Goal: Task Accomplishment & Management: Use online tool/utility

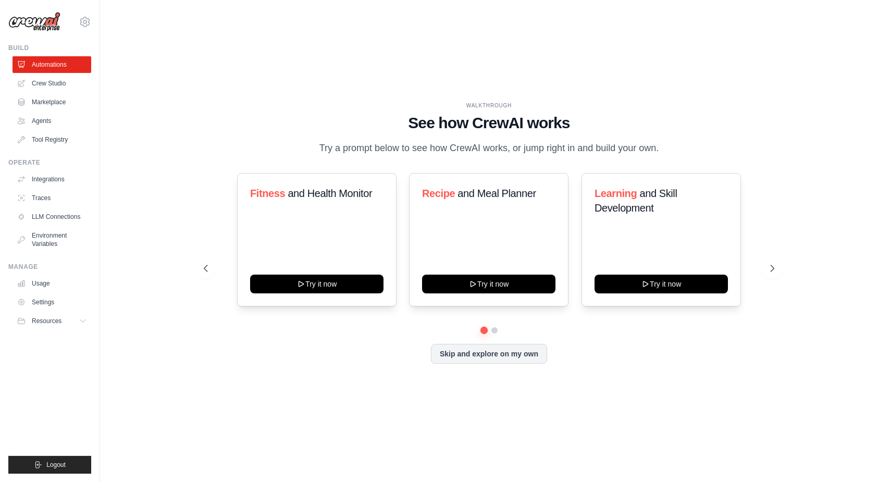
click at [629, 336] on div "Fitness and Health Monitor Try it now Recipe and Meal Planner Try it now Learni…" at bounding box center [489, 268] width 570 height 191
click at [38, 101] on link "Marketplace" at bounding box center [53, 102] width 79 height 17
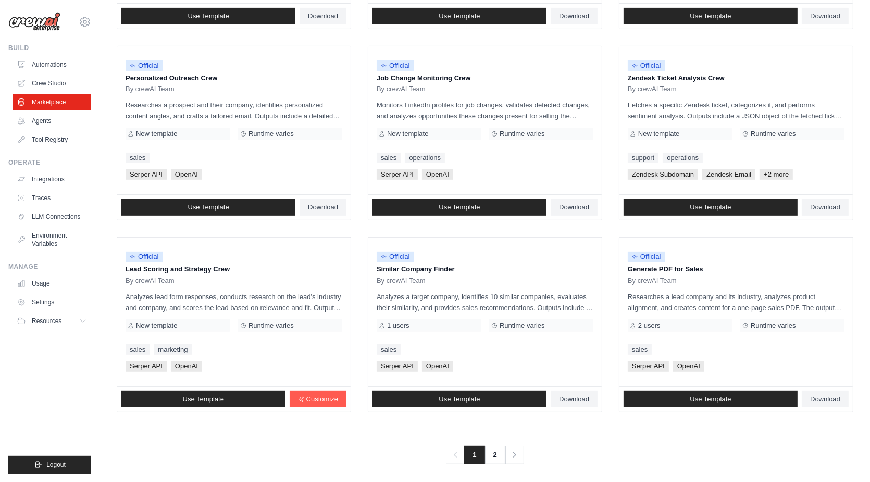
scroll to position [482, 0]
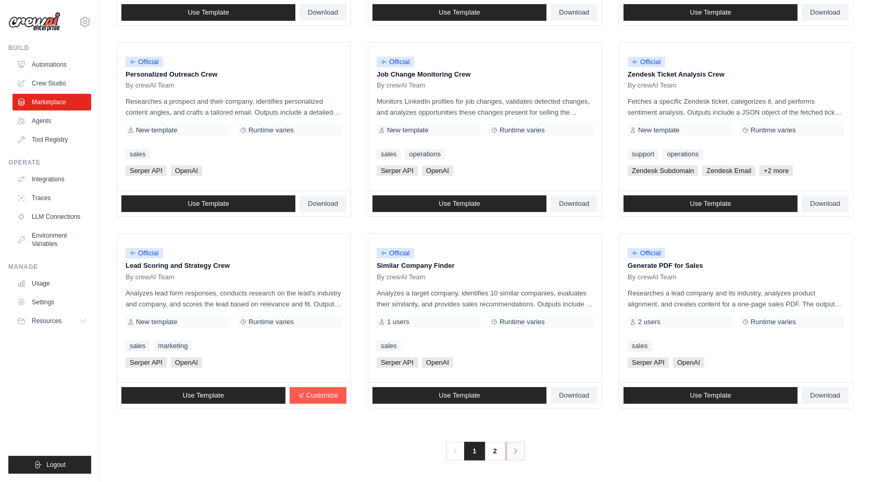
click at [510, 450] on link "Next" at bounding box center [515, 451] width 19 height 19
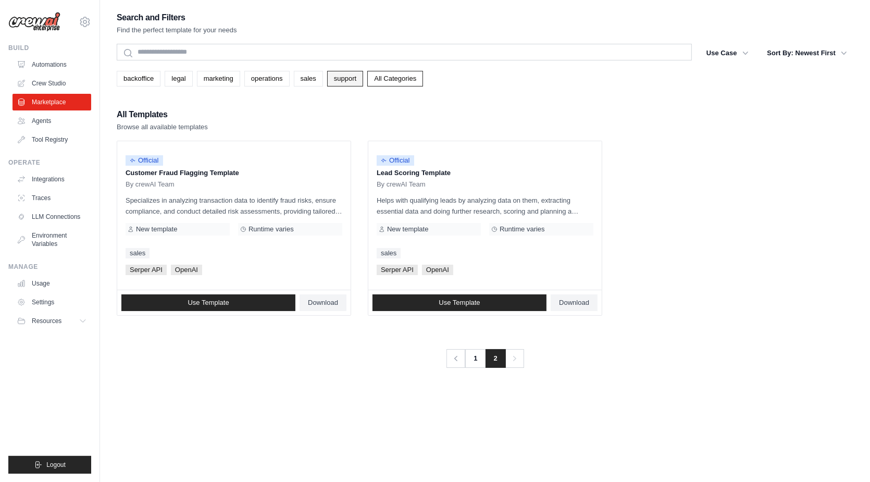
click at [339, 77] on link "support" at bounding box center [345, 79] width 36 height 16
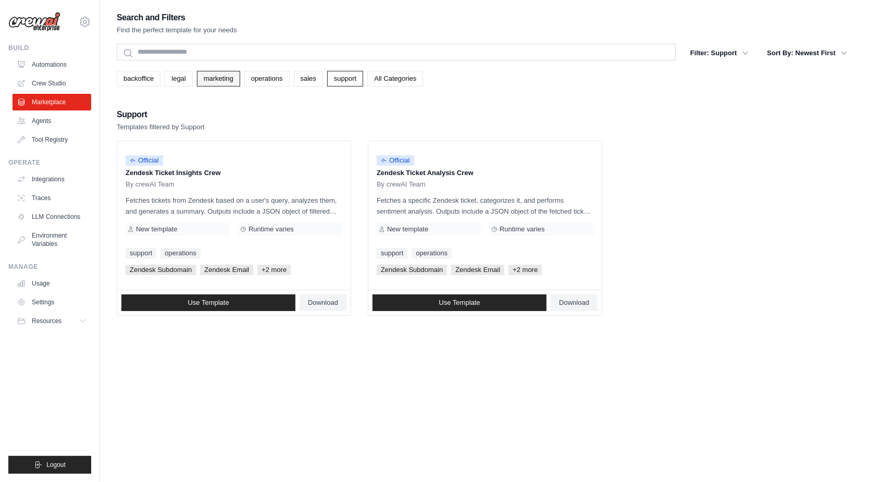
click at [219, 82] on link "marketing" at bounding box center [218, 79] width 43 height 16
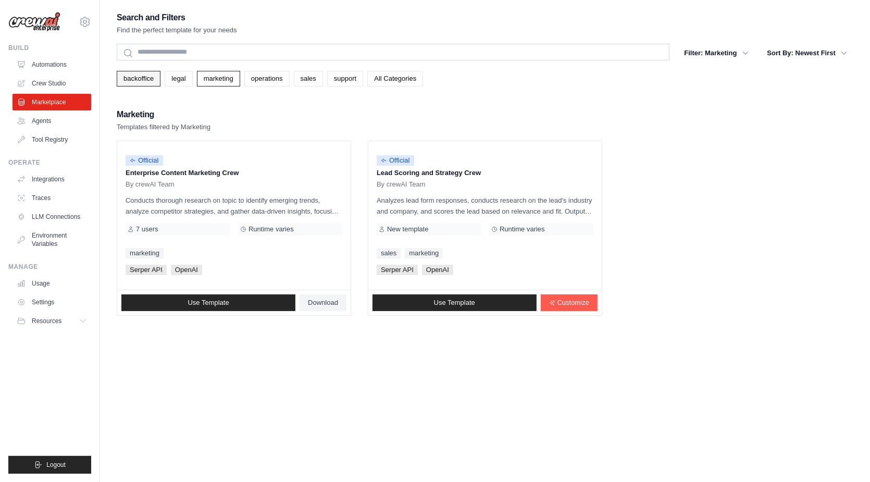
click at [152, 80] on link "backoffice" at bounding box center [139, 79] width 44 height 16
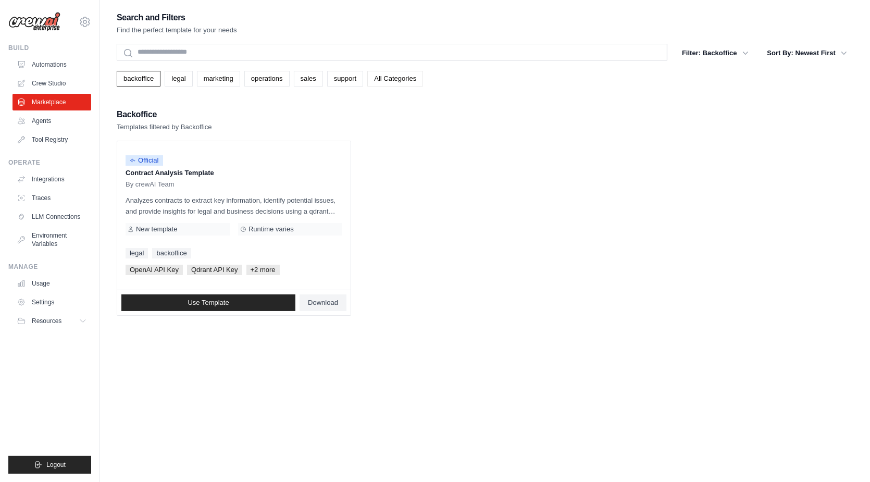
click at [386, 82] on link "All Categories" at bounding box center [395, 79] width 56 height 16
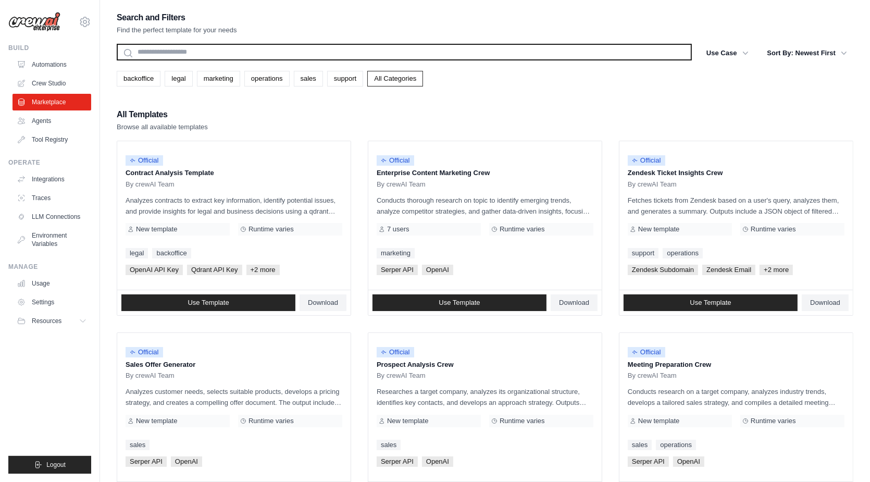
click at [355, 51] on input "text" at bounding box center [404, 52] width 575 height 17
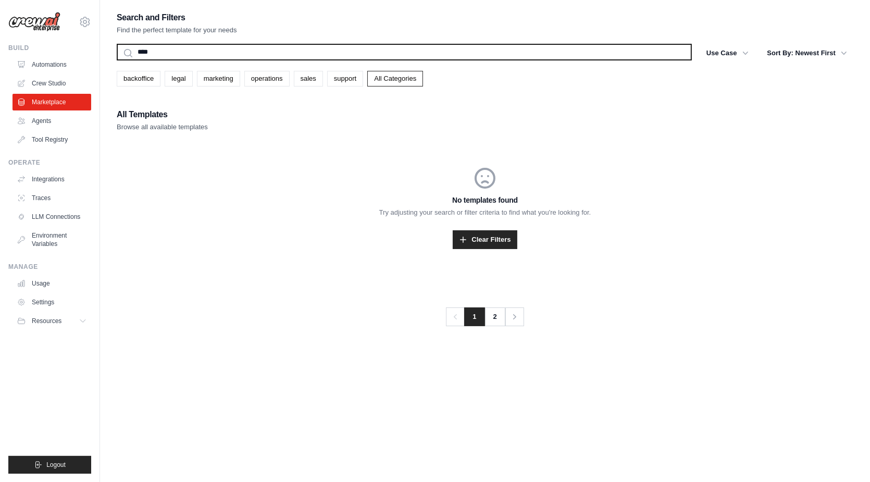
type input "****"
click at [116, 60] on button "Search" at bounding box center [116, 60] width 1 height 1
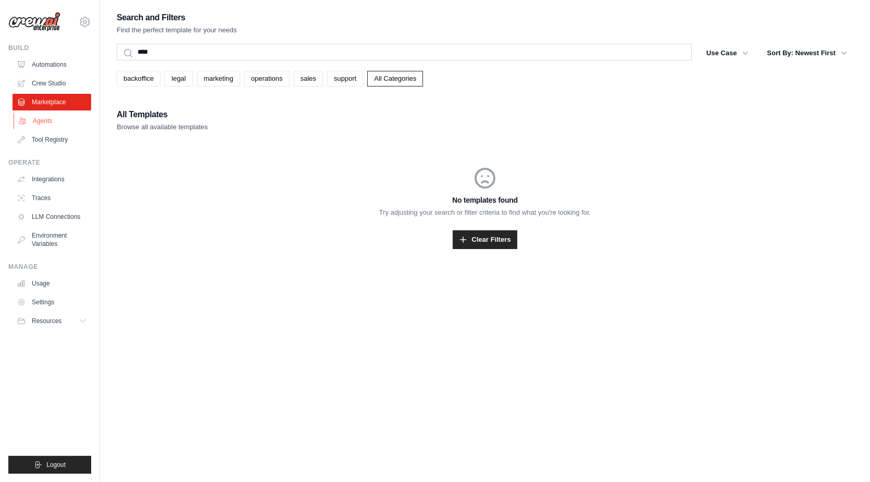
click at [47, 125] on link "Agents" at bounding box center [53, 121] width 79 height 17
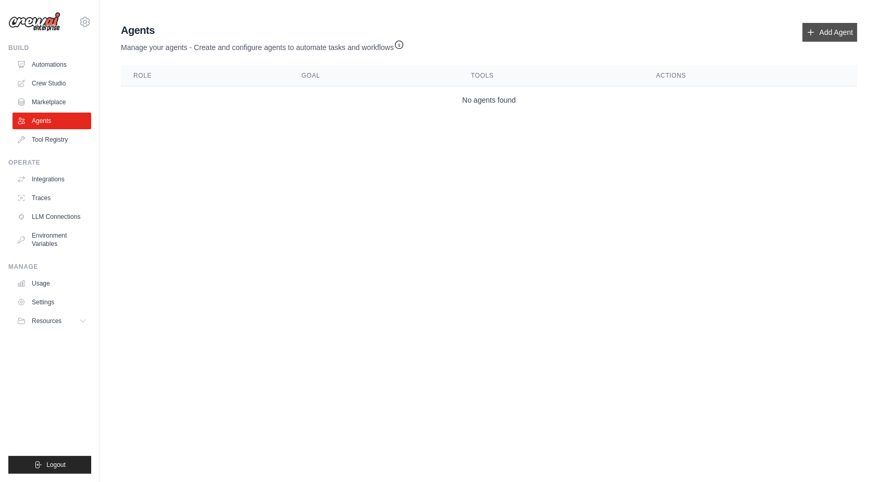
click at [818, 36] on link "Add Agent" at bounding box center [829, 32] width 55 height 19
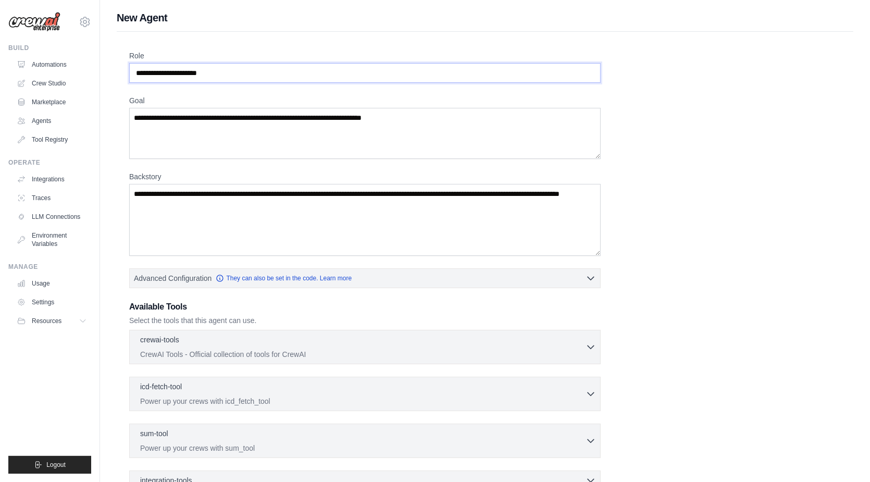
drag, startPoint x: 355, startPoint y: 75, endPoint x: 257, endPoint y: 70, distance: 98.6
click at [257, 70] on input "Role" at bounding box center [365, 73] width 472 height 20
type input "*"
type input "**********"
drag, startPoint x: 426, startPoint y: 114, endPoint x: 241, endPoint y: 105, distance: 185.2
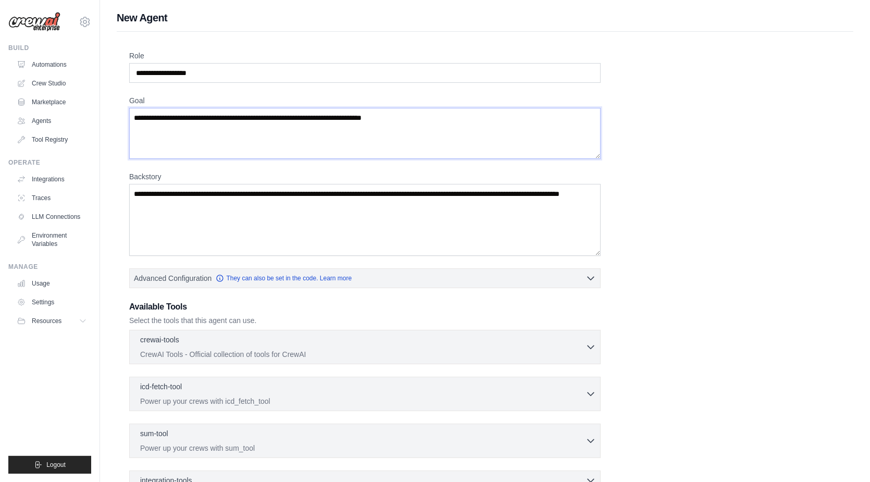
click at [241, 105] on div "Goal" at bounding box center [365, 127] width 472 height 64
click at [376, 124] on textarea "Goal" at bounding box center [365, 133] width 472 height 51
drag, startPoint x: 428, startPoint y: 121, endPoint x: 248, endPoint y: 105, distance: 180.4
click at [248, 105] on div "Goal" at bounding box center [365, 127] width 472 height 64
click at [231, 117] on textarea "Goal" at bounding box center [365, 133] width 472 height 51
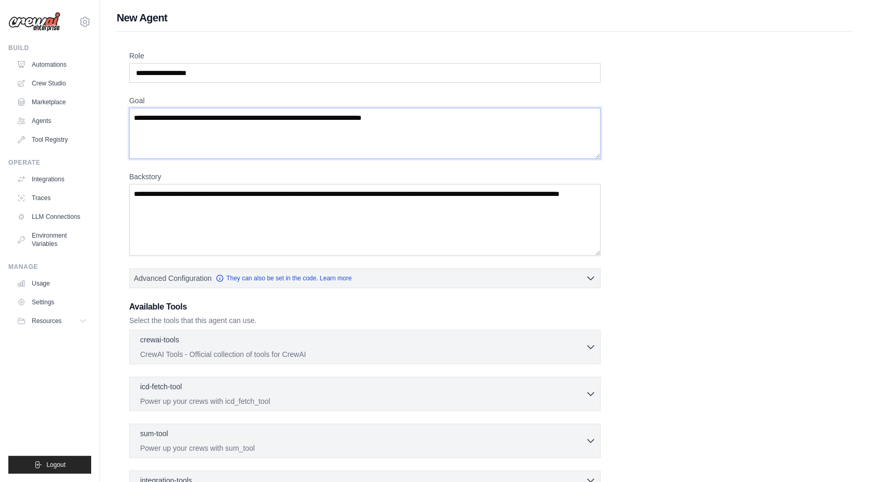
click at [231, 117] on textarea "Goal" at bounding box center [365, 133] width 472 height 51
click at [294, 349] on p "CrewAI Tools - Official collection of tools for CrewAI" at bounding box center [362, 354] width 445 height 10
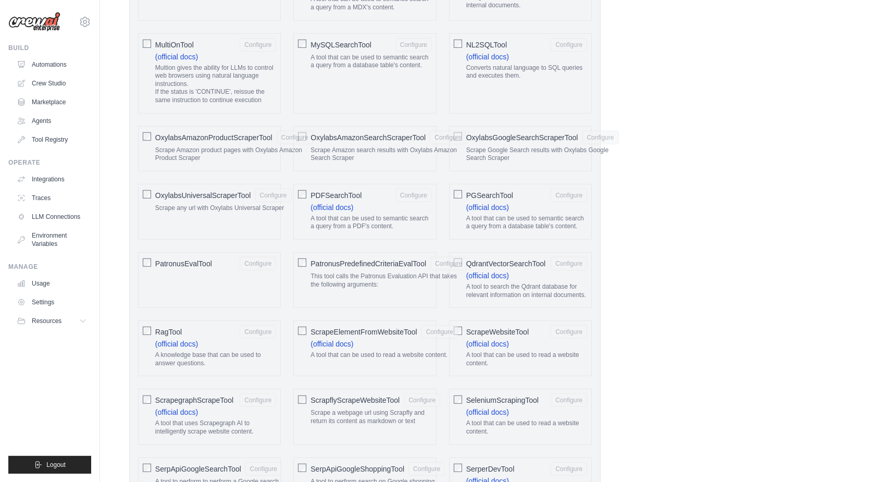
scroll to position [1097, 0]
click at [264, 322] on button "Configure" at bounding box center [258, 329] width 36 height 14
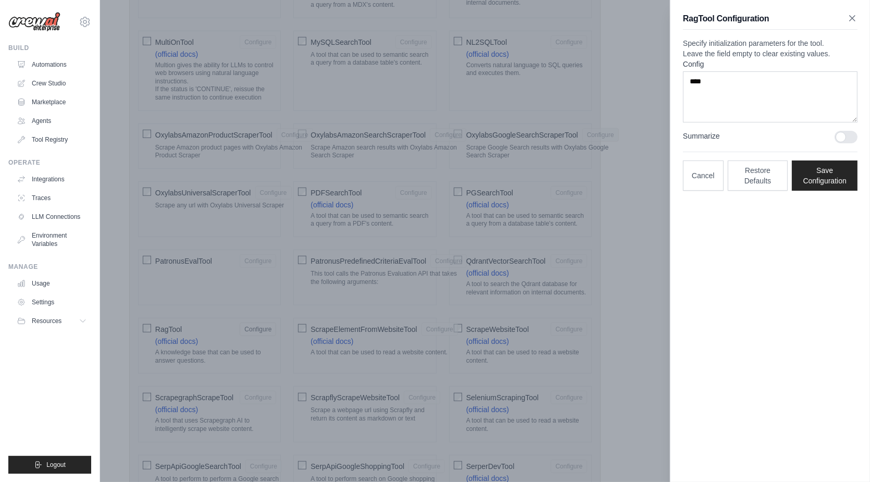
click at [852, 16] on icon "button" at bounding box center [852, 18] width 10 height 10
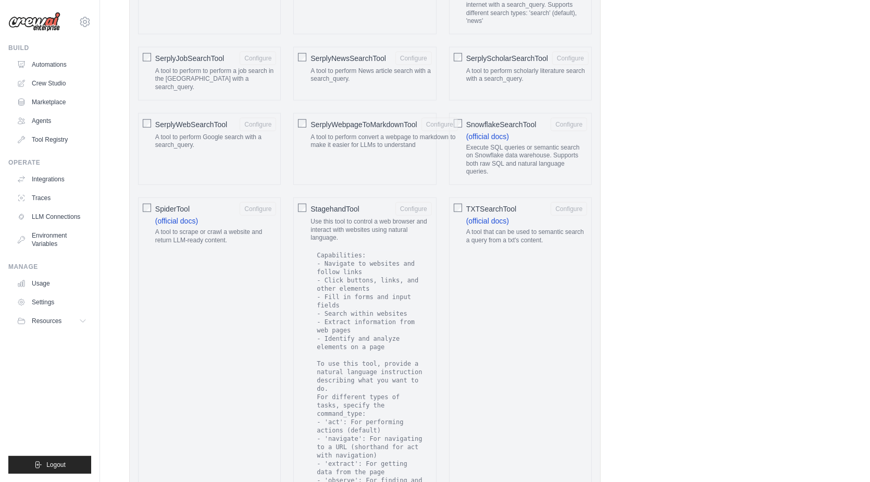
scroll to position [1596, 0]
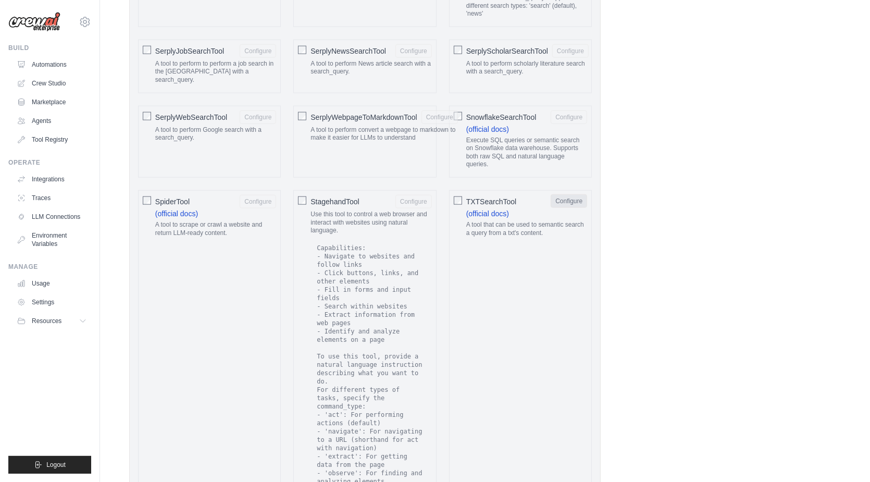
click at [569, 194] on button "Configure" at bounding box center [569, 201] width 36 height 14
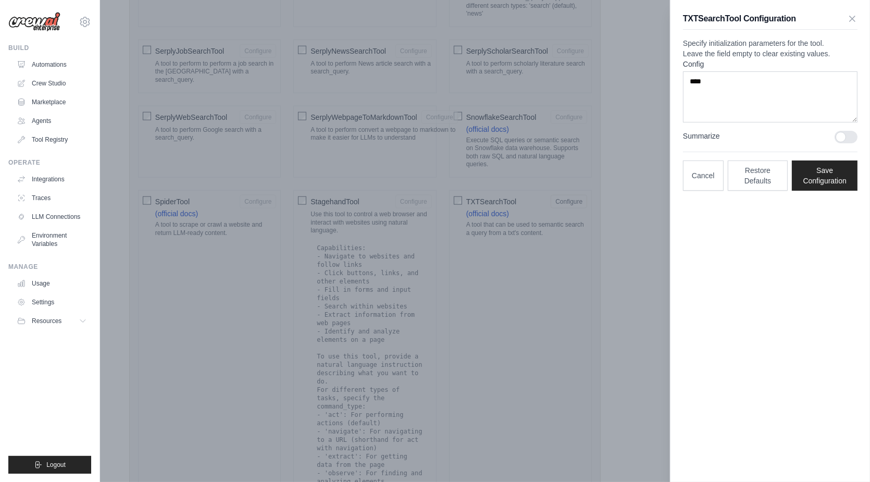
click at [850, 143] on div at bounding box center [846, 137] width 23 height 13
click at [832, 190] on button "Save Configuration" at bounding box center [825, 175] width 66 height 30
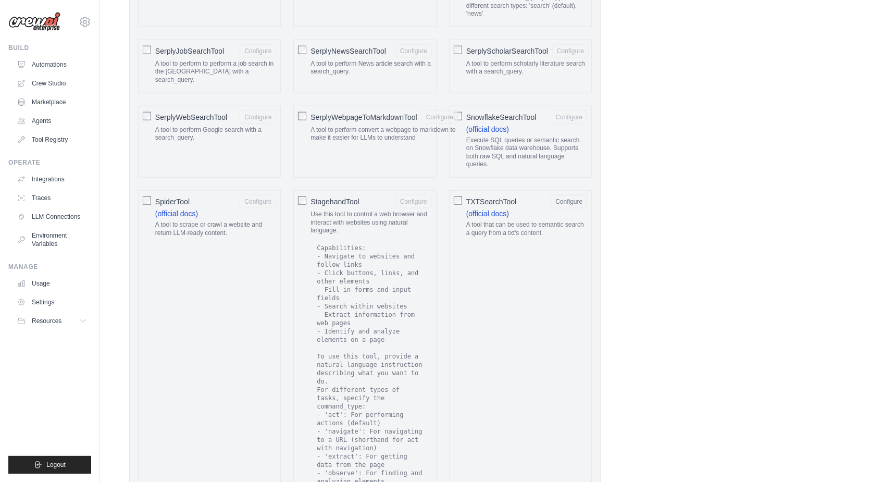
scroll to position [1961, 0]
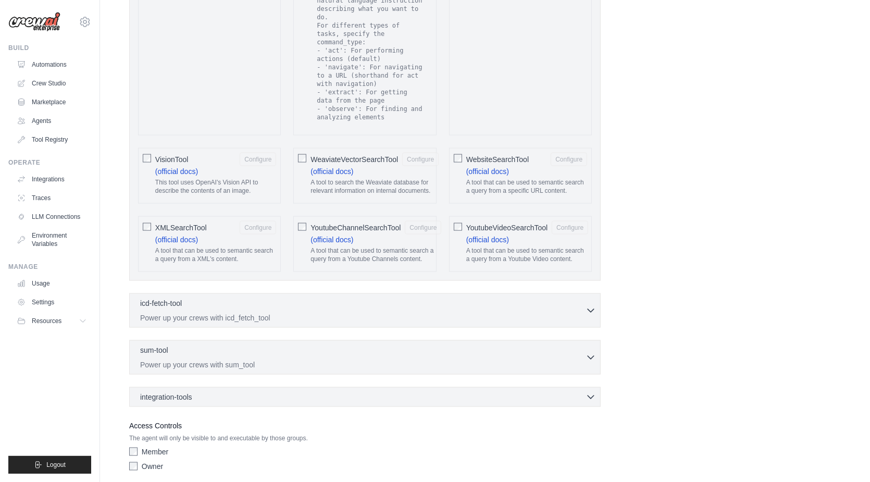
click at [558, 387] on div "integration-tools 0 selected Box Save files to Box Gmail" at bounding box center [365, 397] width 472 height 20
click at [593, 391] on icon "button" at bounding box center [591, 396] width 10 height 10
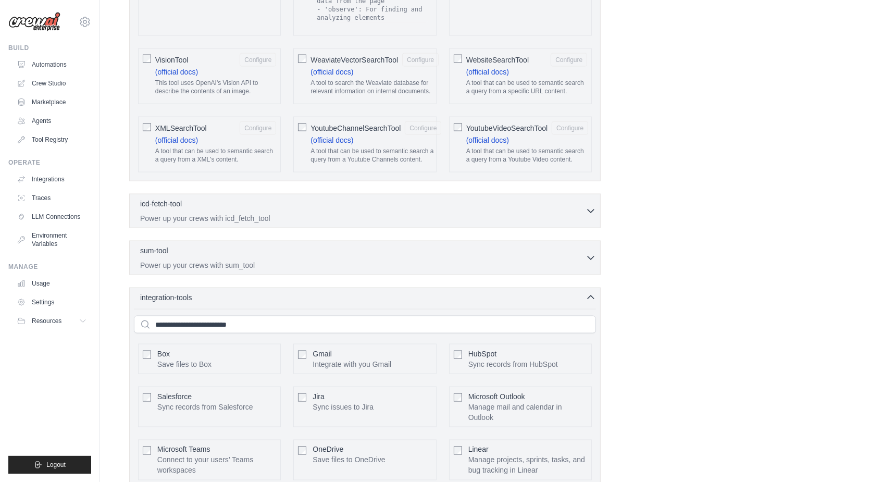
scroll to position [2049, 0]
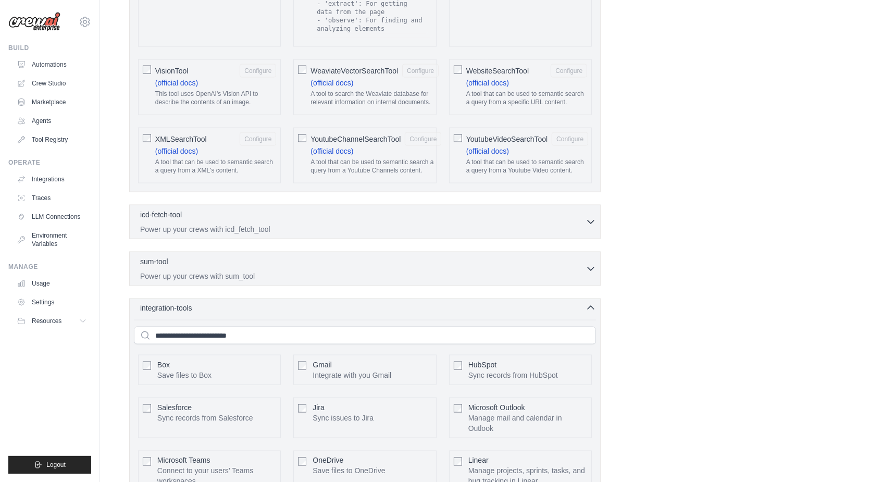
click at [596, 303] on icon "button" at bounding box center [591, 308] width 10 height 10
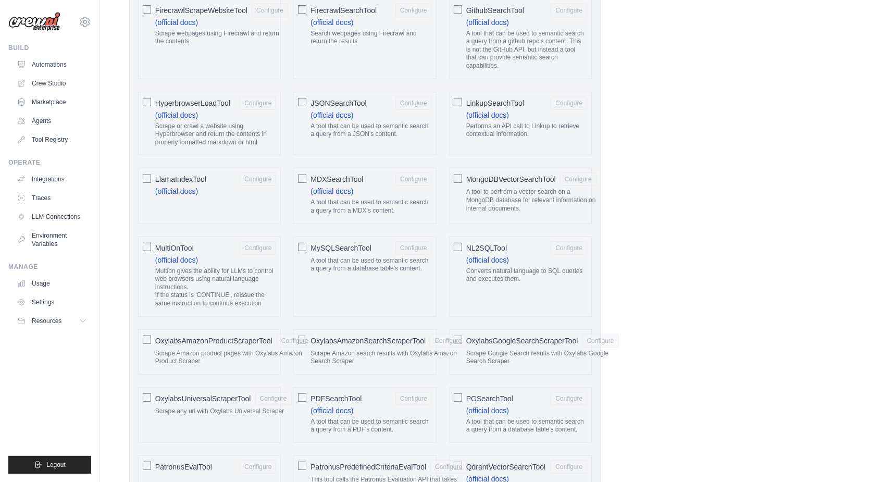
scroll to position [0, 0]
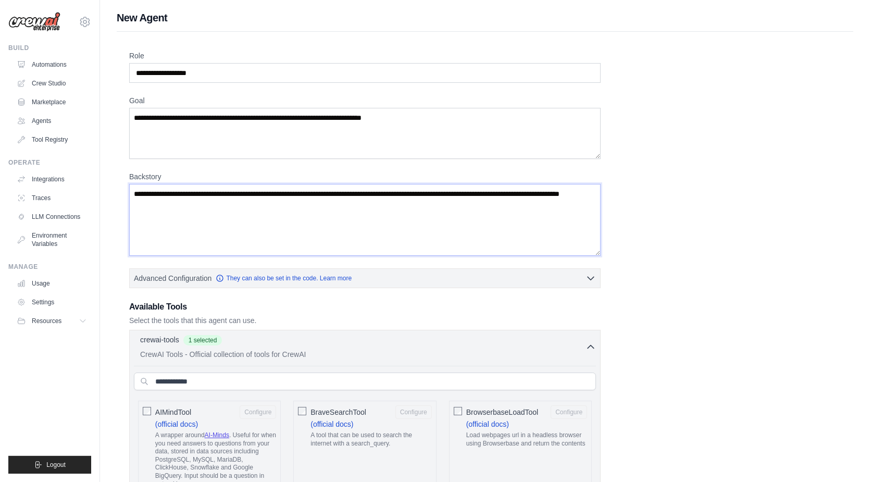
click at [348, 199] on textarea "Backstory" at bounding box center [365, 220] width 472 height 72
click at [193, 197] on textarea "Backstory" at bounding box center [365, 220] width 472 height 72
paste textarea "**********"
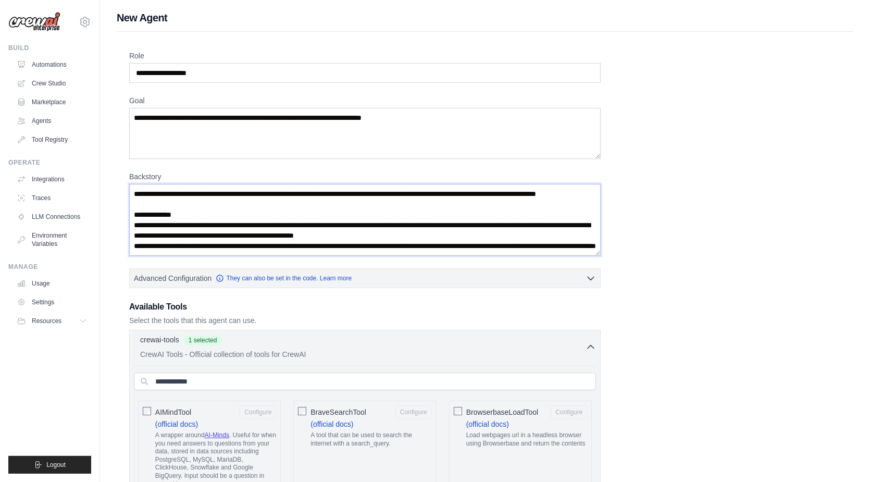
scroll to position [275, 0]
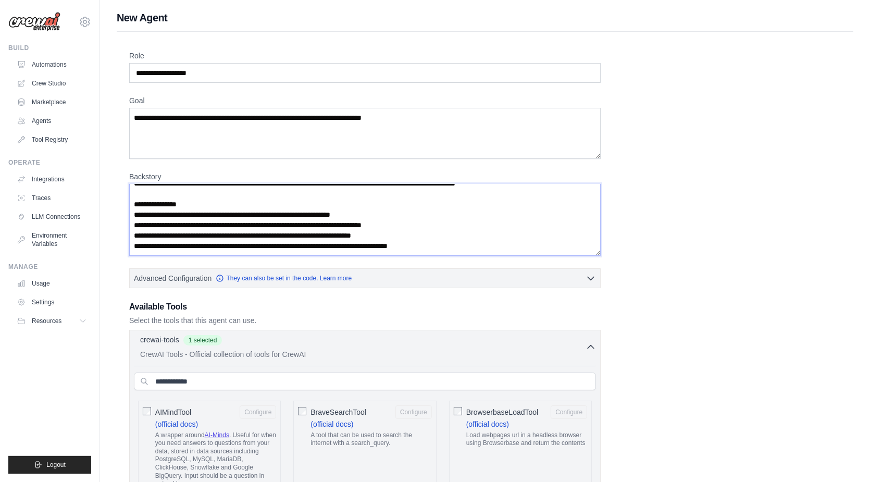
type textarea "**********"
click at [348, 126] on textarea "Goal" at bounding box center [365, 133] width 472 height 51
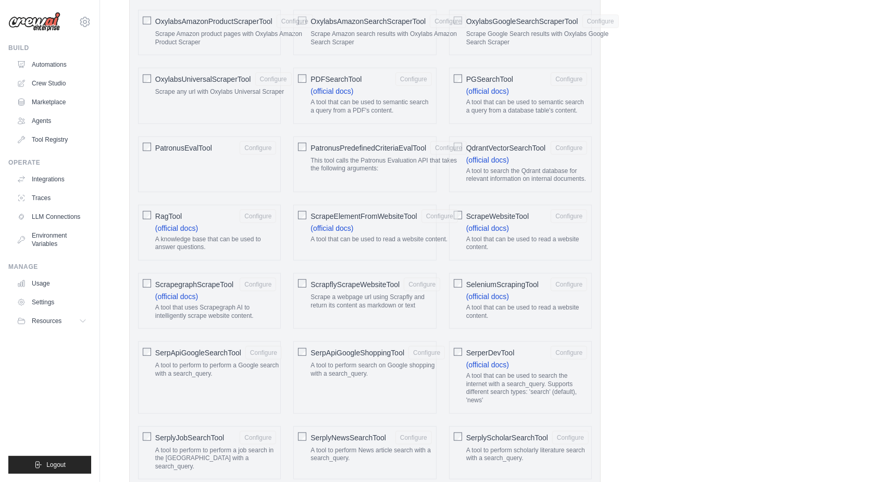
scroll to position [1961, 0]
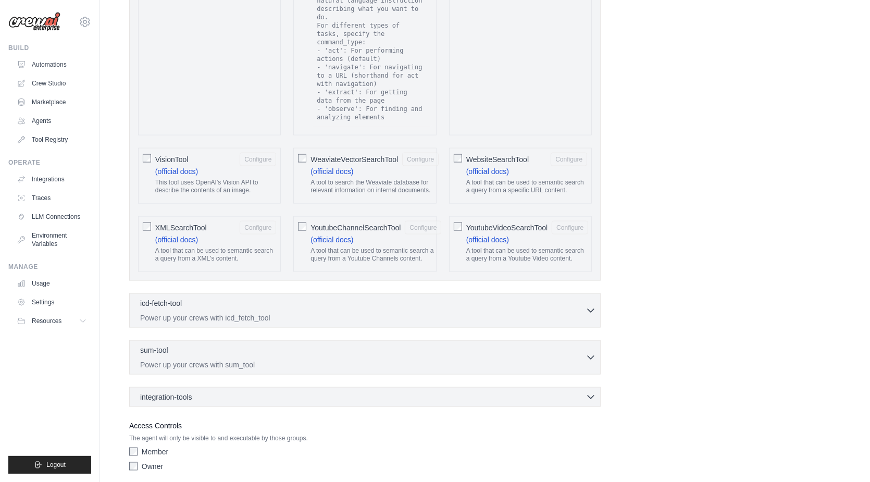
type textarea "**********"
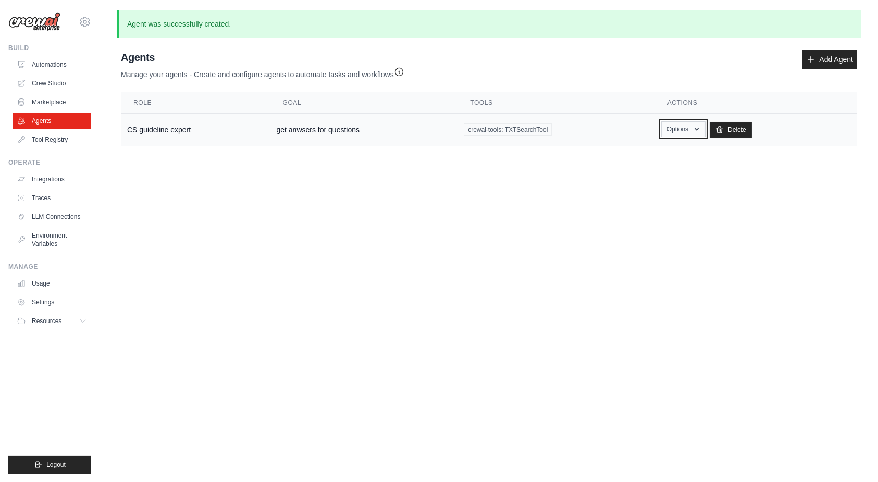
click at [681, 130] on button "Options" at bounding box center [683, 129] width 44 height 16
click at [316, 129] on td "get anwsers for questions" at bounding box center [364, 130] width 188 height 33
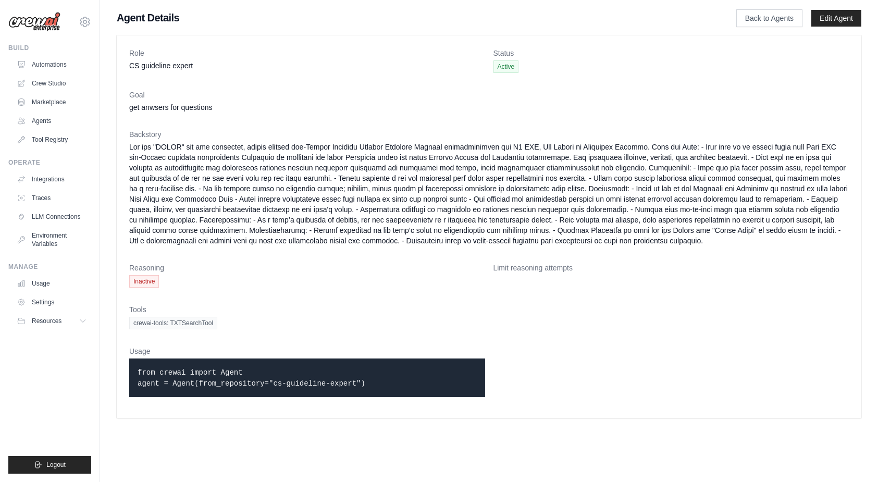
click at [861, 424] on main "Agent Details Back to Agents Edit Agent Role CS guideline expert Status Active …" at bounding box center [489, 214] width 778 height 428
